Goal: Navigation & Orientation: Go to known website

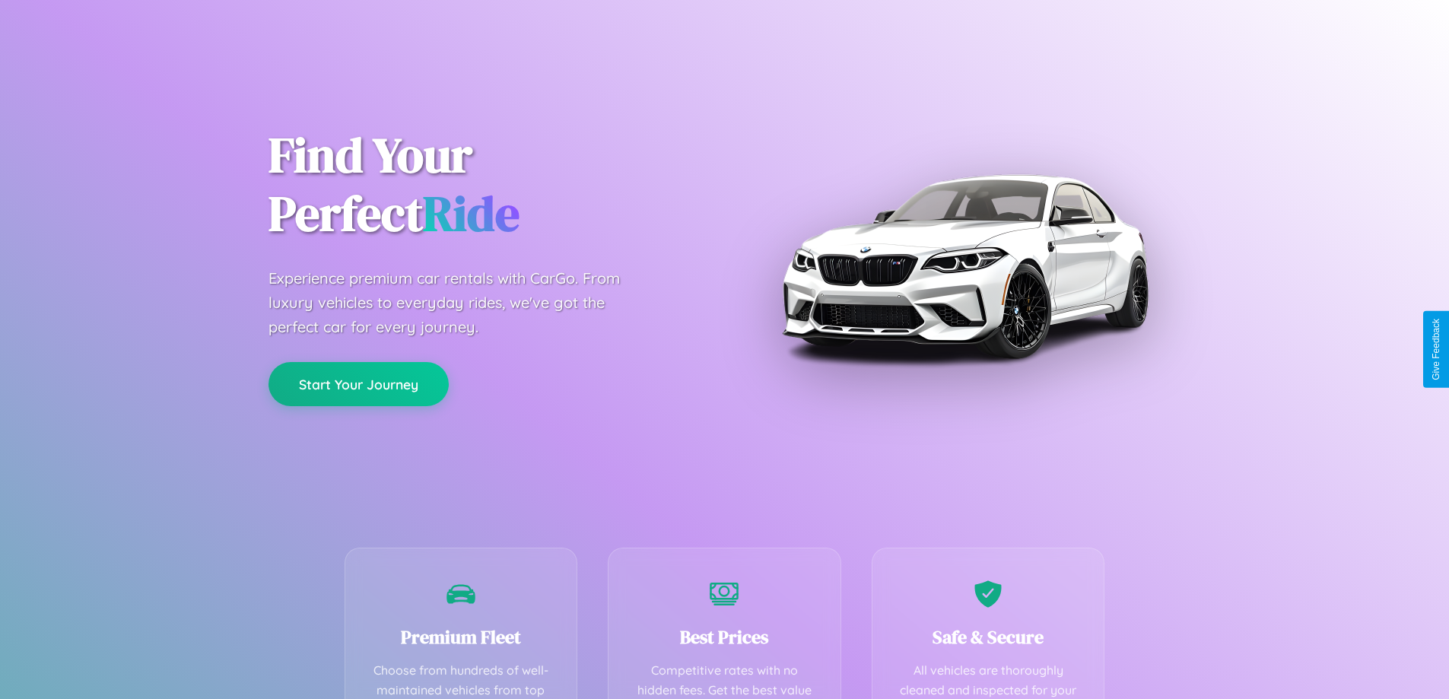
scroll to position [444, 0]
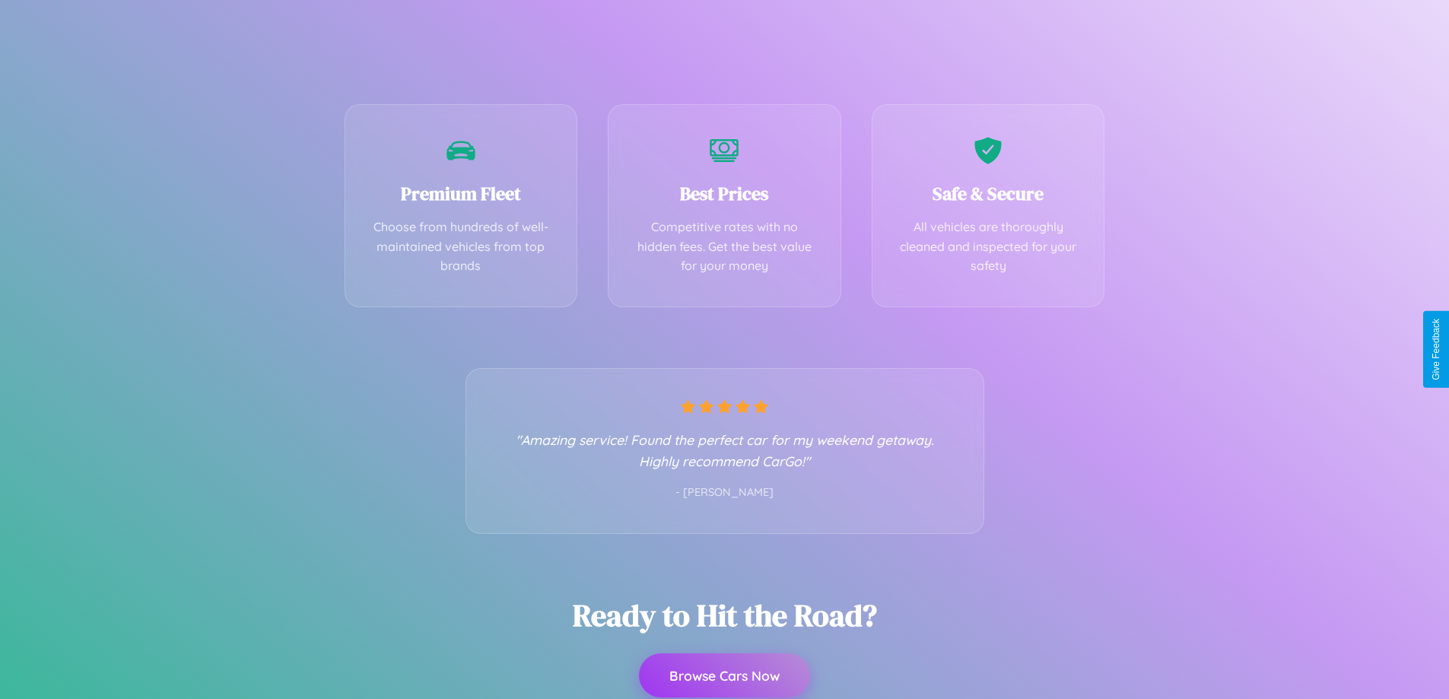
click at [724, 677] on button "Browse Cars Now" at bounding box center [724, 676] width 171 height 44
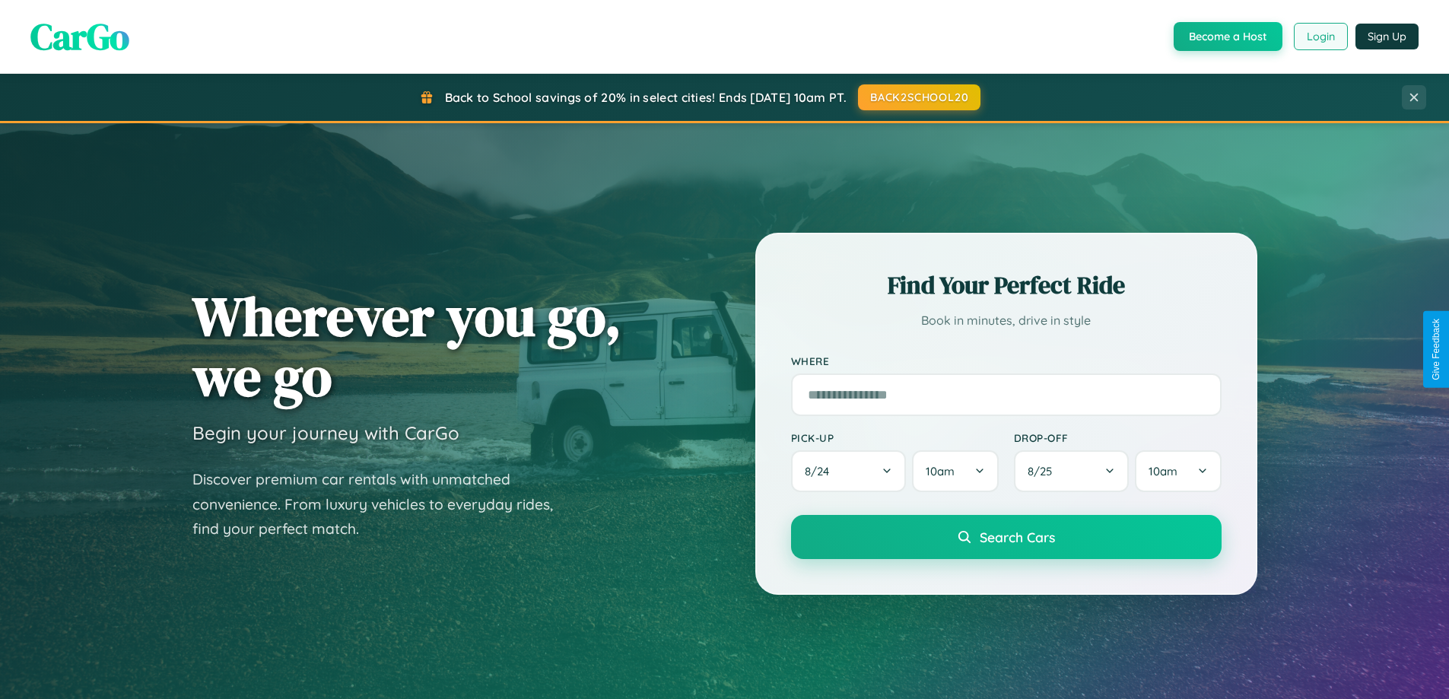
click at [1320, 37] on button "Login" at bounding box center [1321, 36] width 54 height 27
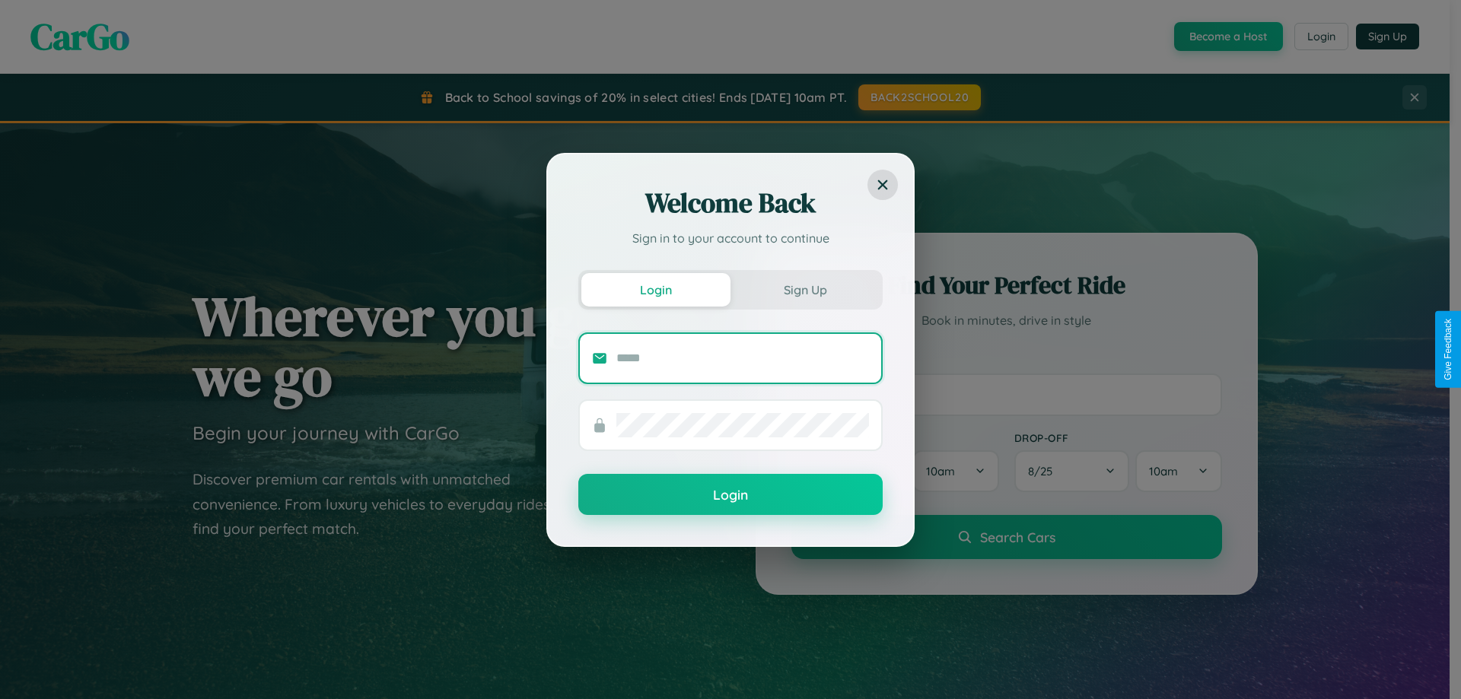
click at [743, 358] on input "text" at bounding box center [742, 358] width 253 height 24
type input "**********"
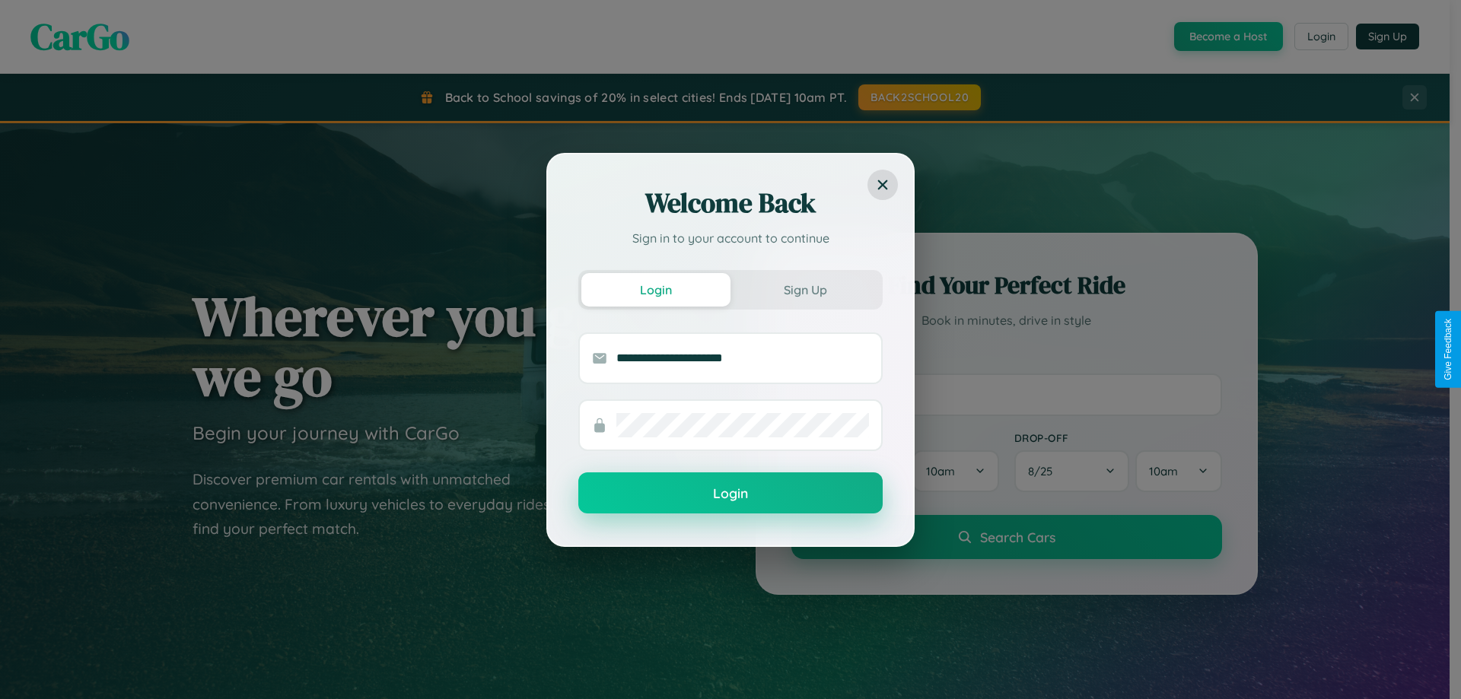
click at [730, 494] on button "Login" at bounding box center [730, 492] width 304 height 41
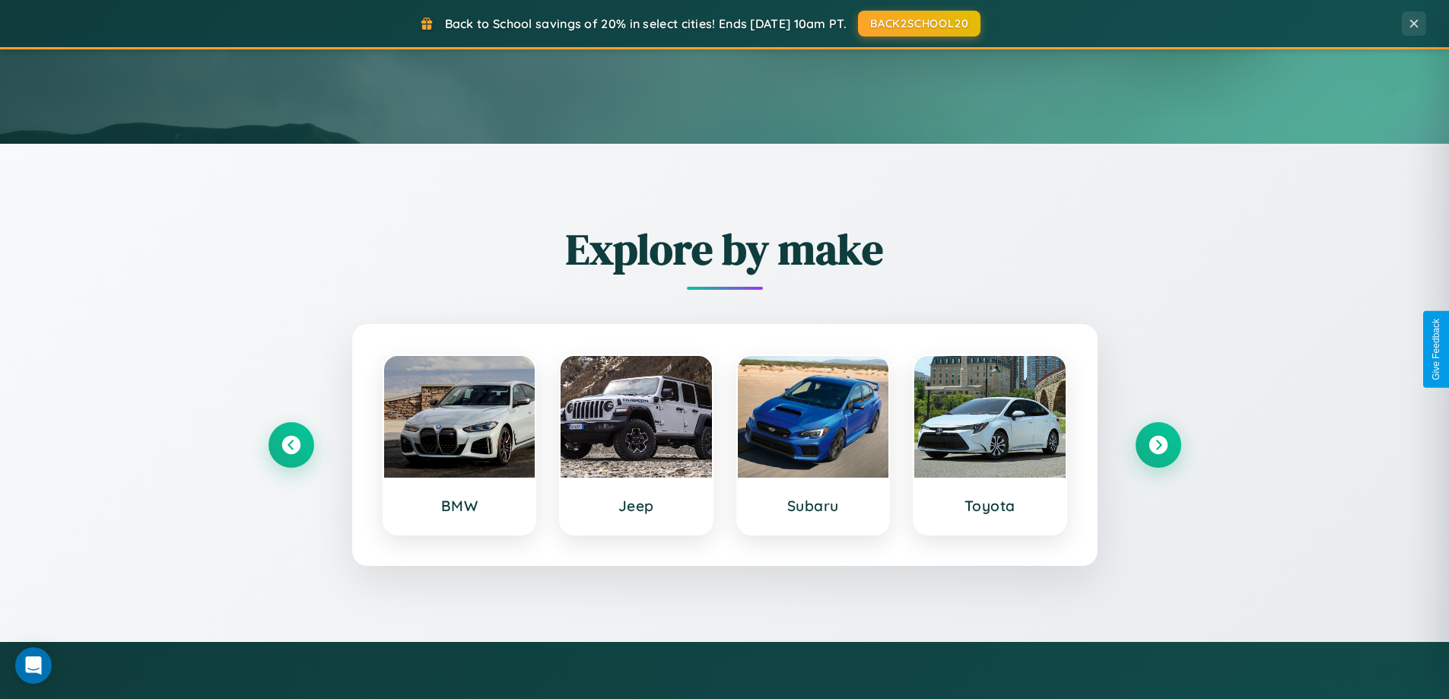
scroll to position [45, 0]
